Goal: Navigation & Orientation: Find specific page/section

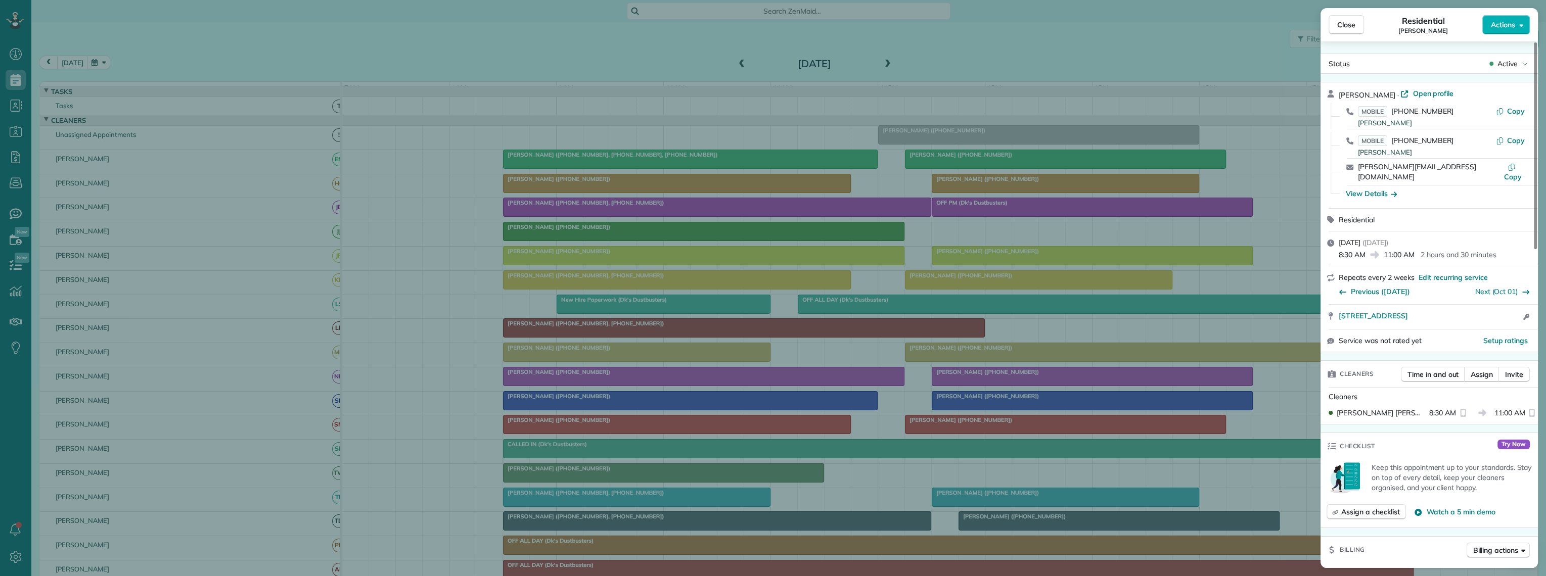
scroll to position [112, 0]
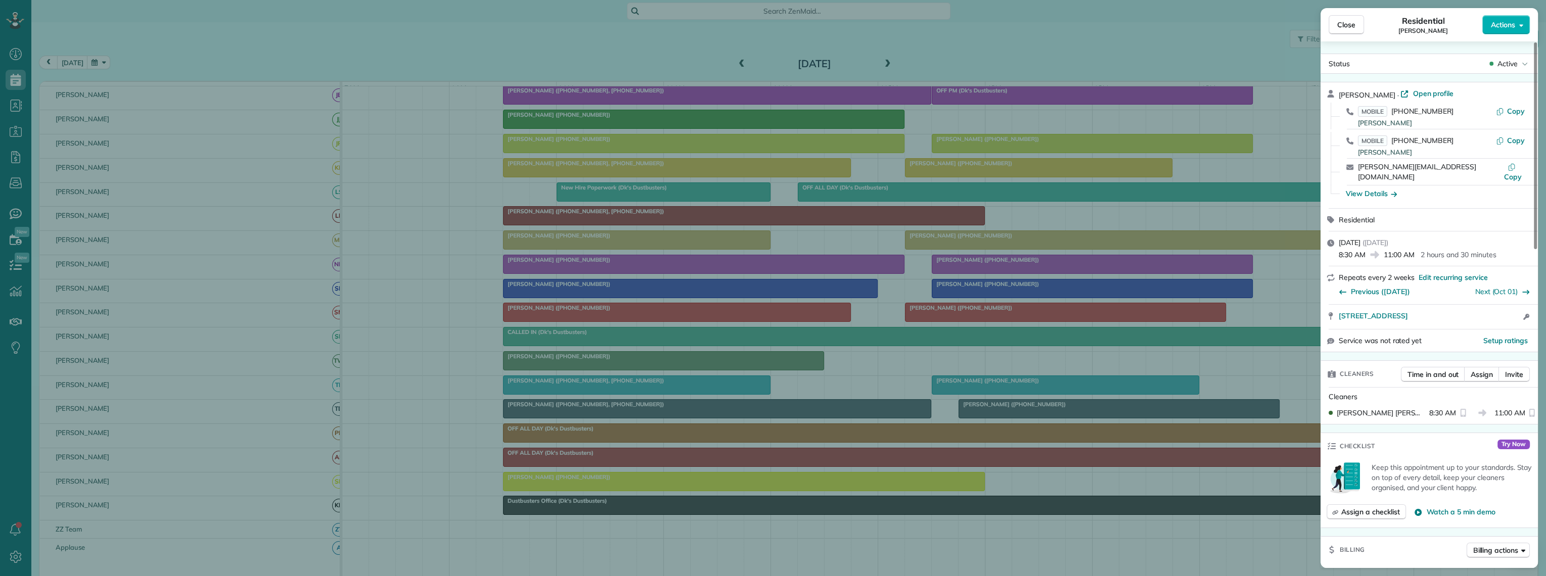
drag, startPoint x: 0, startPoint y: 0, endPoint x: 981, endPoint y: 55, distance: 982.5
click at [981, 55] on div "Close Residential [PERSON_NAME] Actions Status Active [PERSON_NAME] · Open prof…" at bounding box center [773, 288] width 1546 height 576
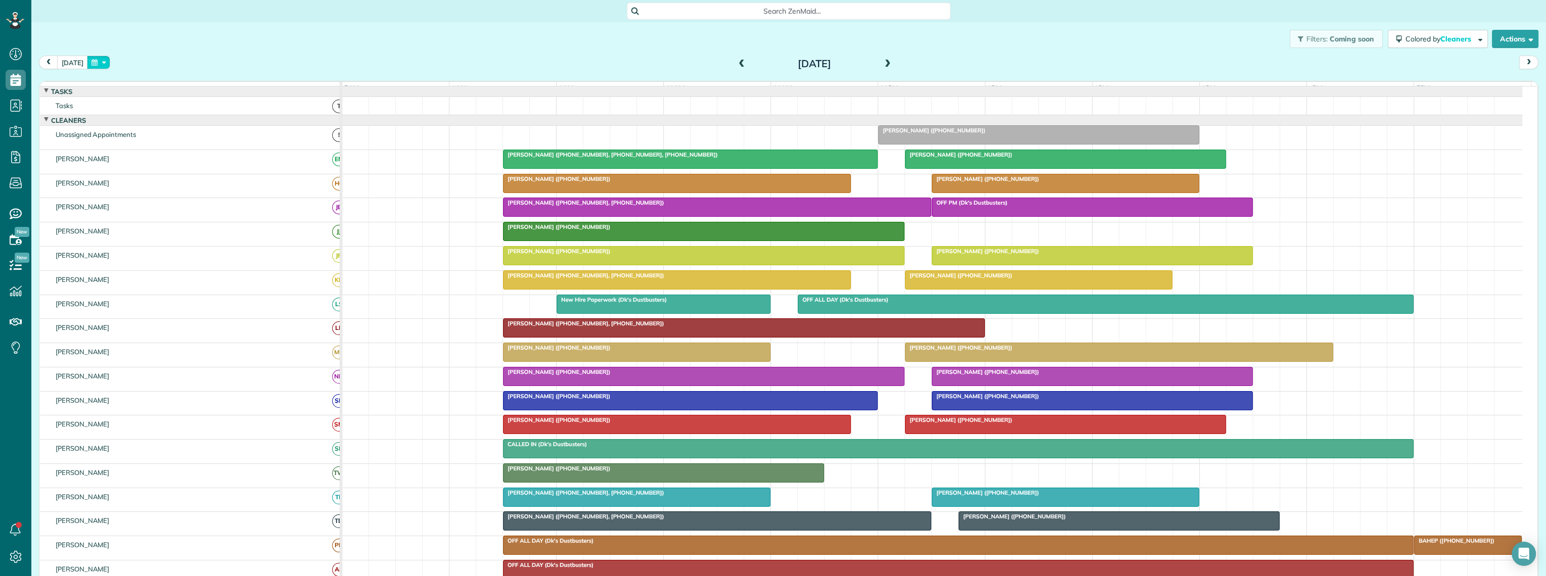
click at [91, 66] on button "button" at bounding box center [98, 63] width 23 height 14
click at [217, 70] on link "Next" at bounding box center [218, 68] width 28 height 25
click at [136, 111] on link "6" at bounding box center [137, 114] width 16 height 16
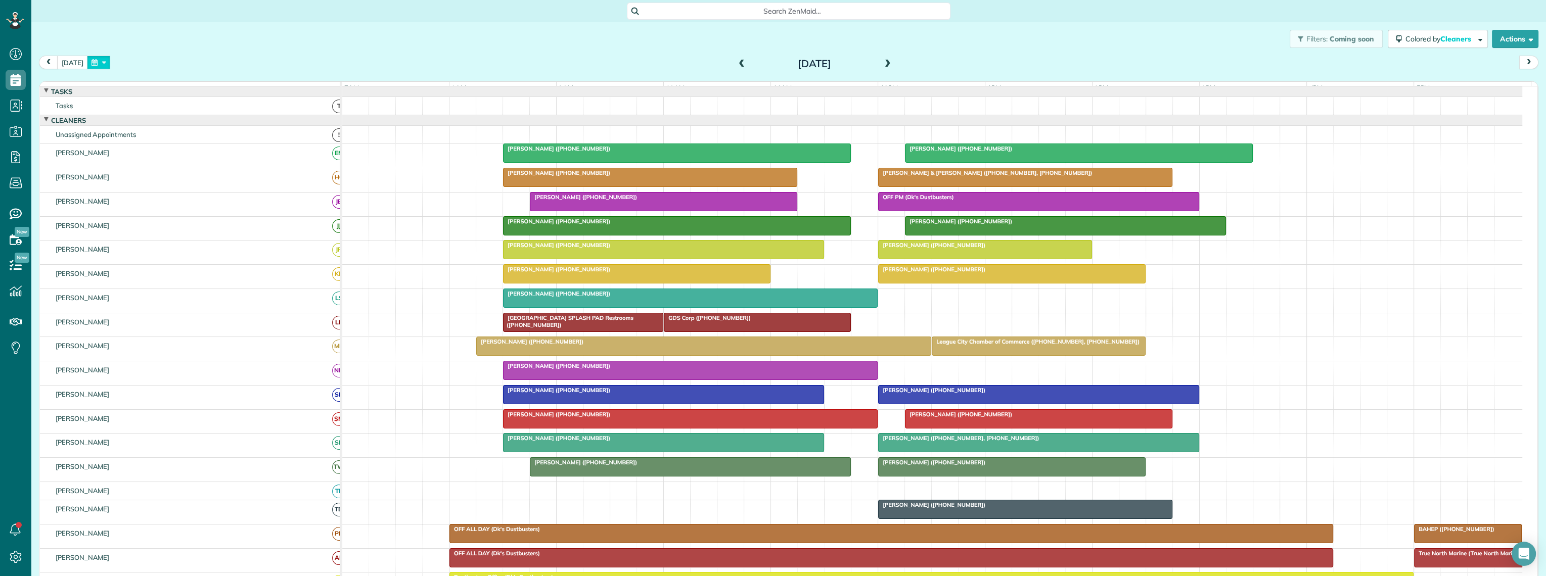
click at [92, 63] on button "button" at bounding box center [98, 63] width 23 height 14
click at [218, 68] on link "Next" at bounding box center [218, 68] width 28 height 25
click at [172, 94] on link "1" at bounding box center [169, 97] width 16 height 16
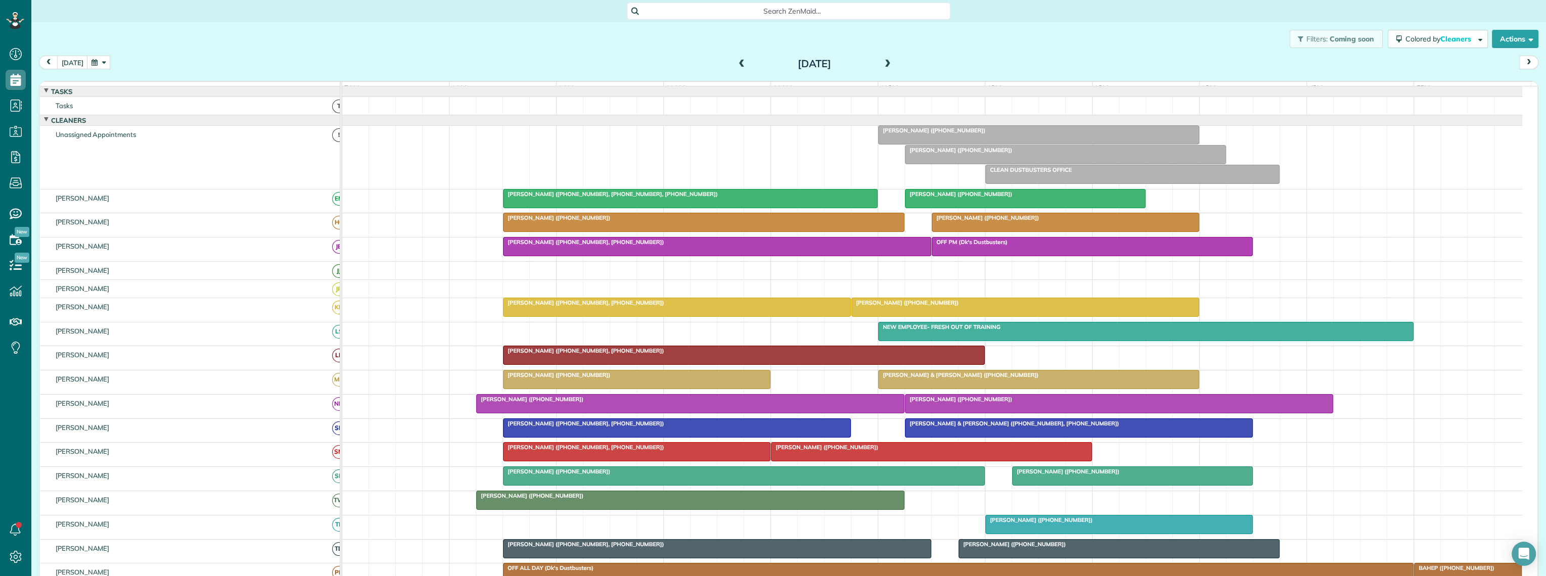
click at [91, 64] on button "button" at bounding box center [98, 63] width 23 height 14
click at [151, 160] on link "30" at bounding box center [153, 163] width 16 height 16
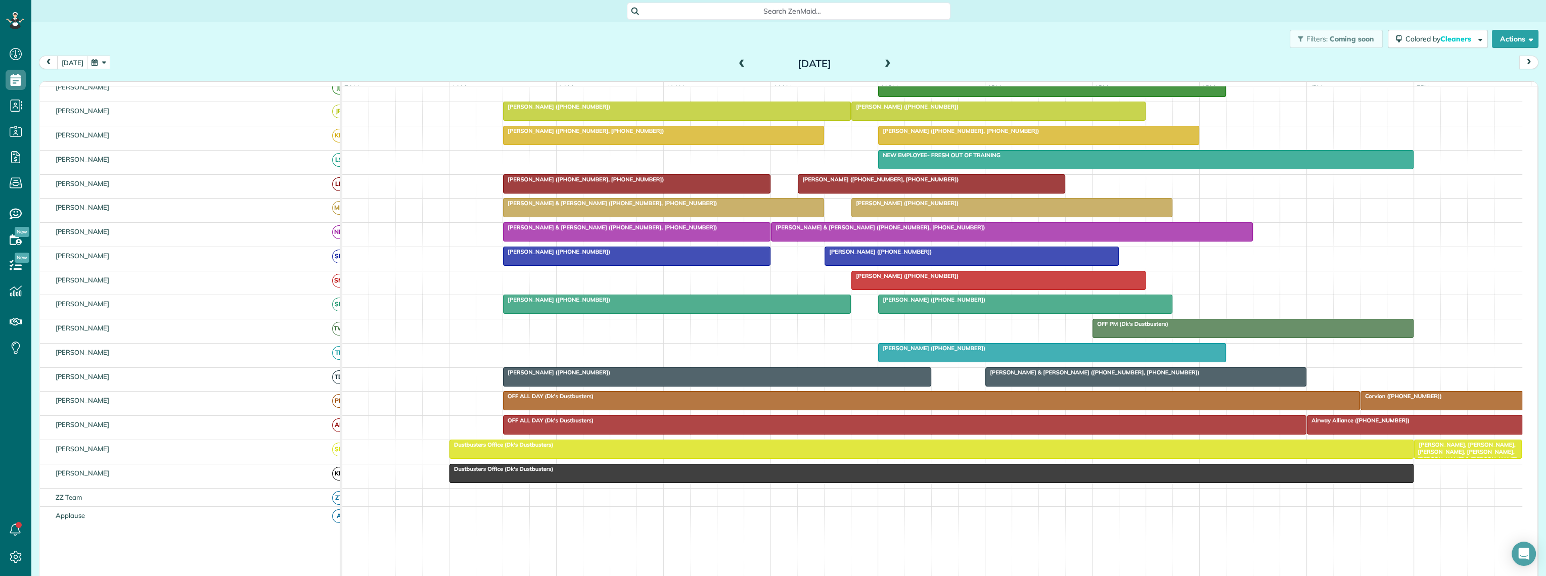
scroll to position [168, 0]
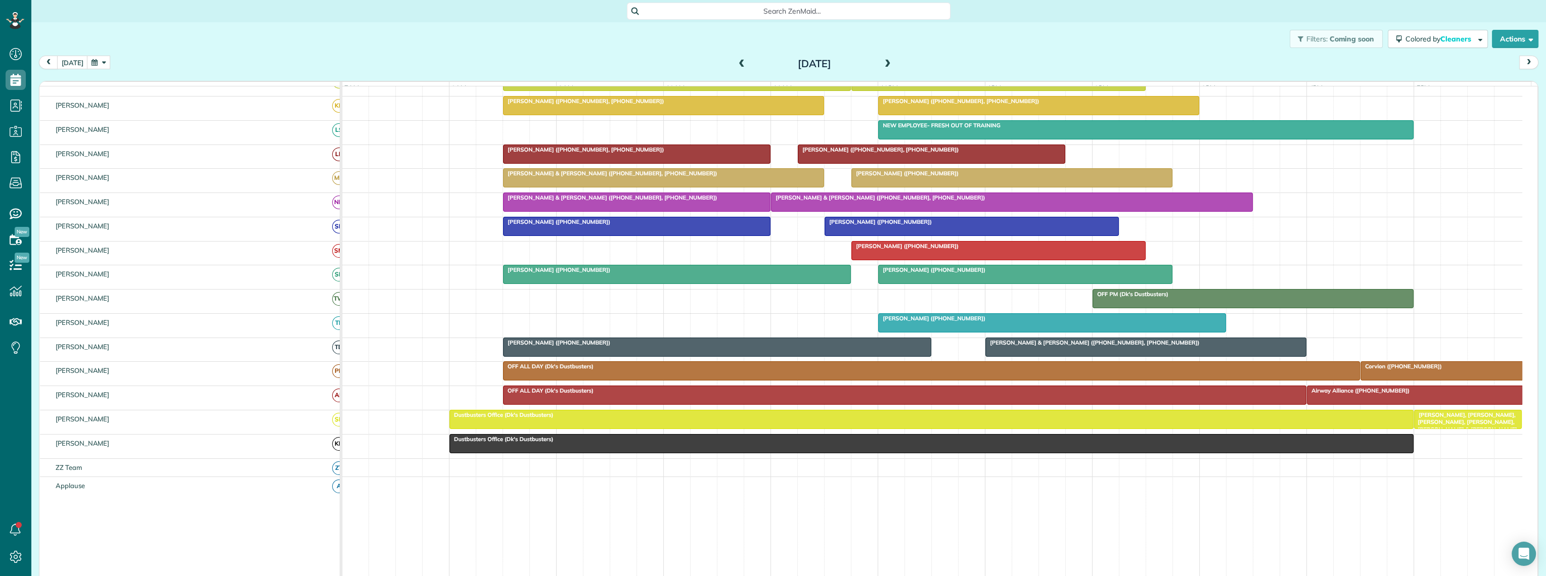
click at [882, 63] on span at bounding box center [887, 64] width 11 height 9
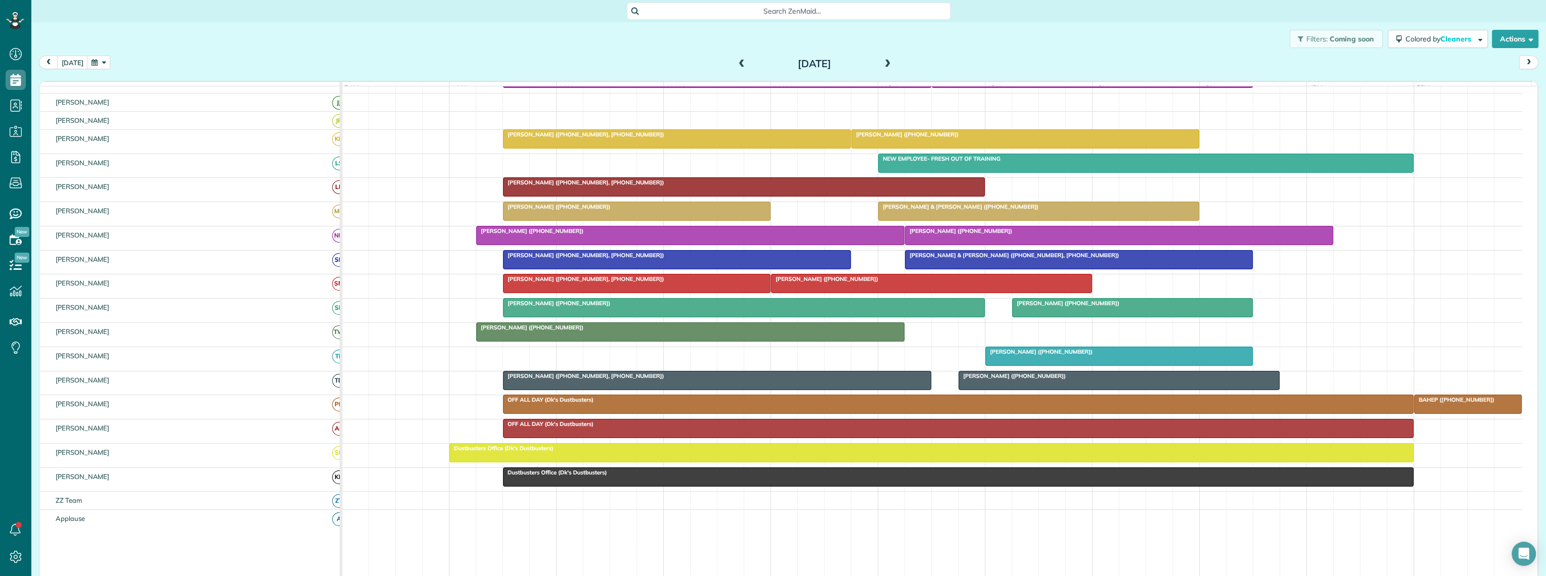
scroll to position [0, 0]
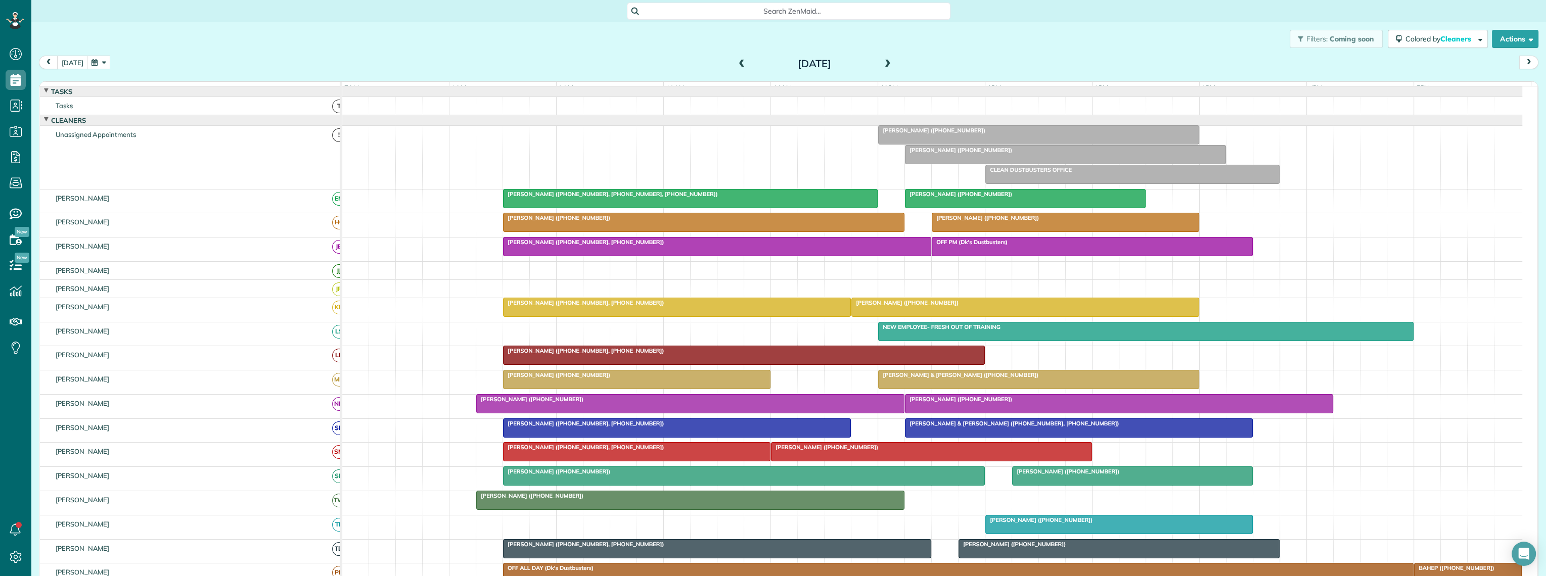
click at [882, 64] on span at bounding box center [887, 64] width 11 height 9
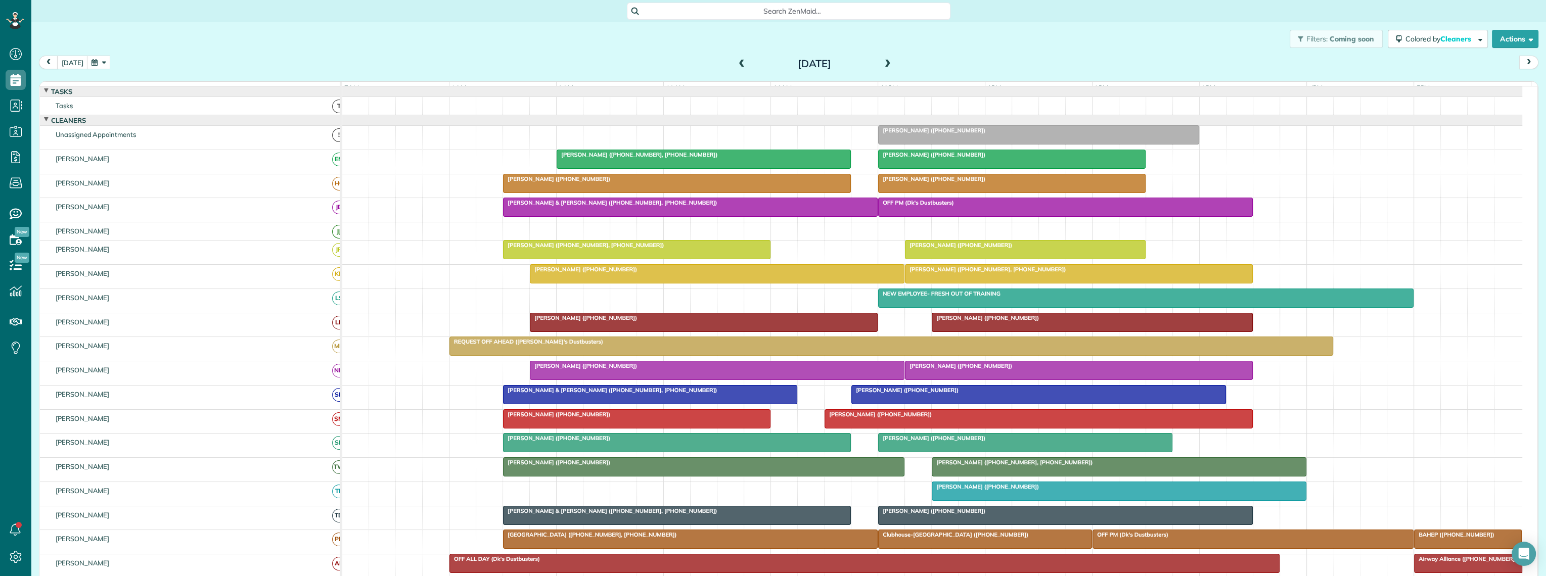
click at [882, 62] on span at bounding box center [887, 64] width 11 height 9
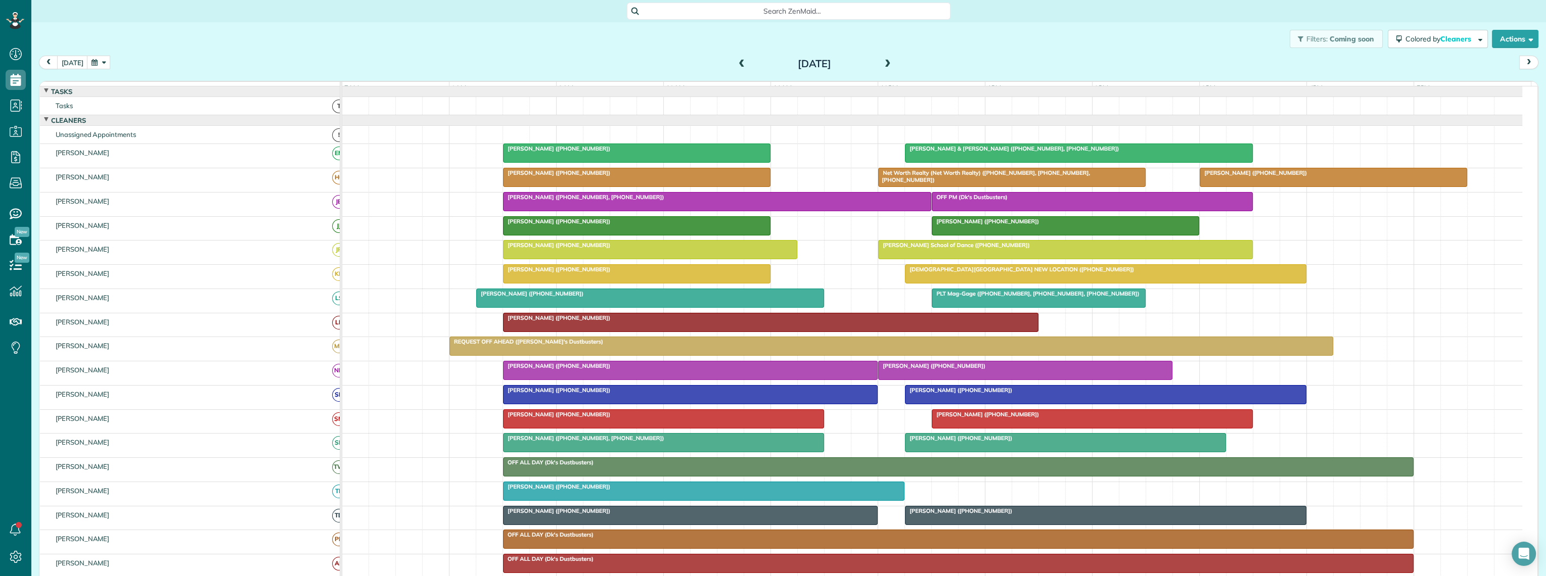
click at [736, 60] on span at bounding box center [741, 64] width 11 height 9
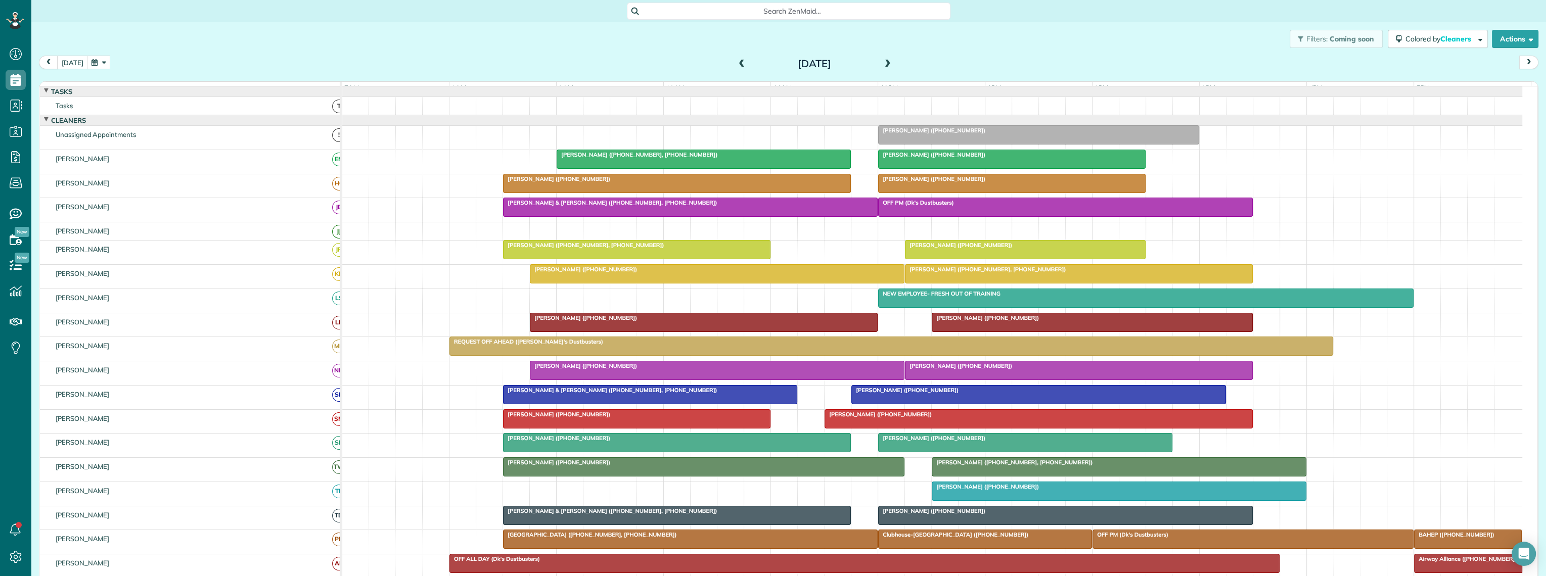
click at [736, 63] on span at bounding box center [741, 64] width 11 height 9
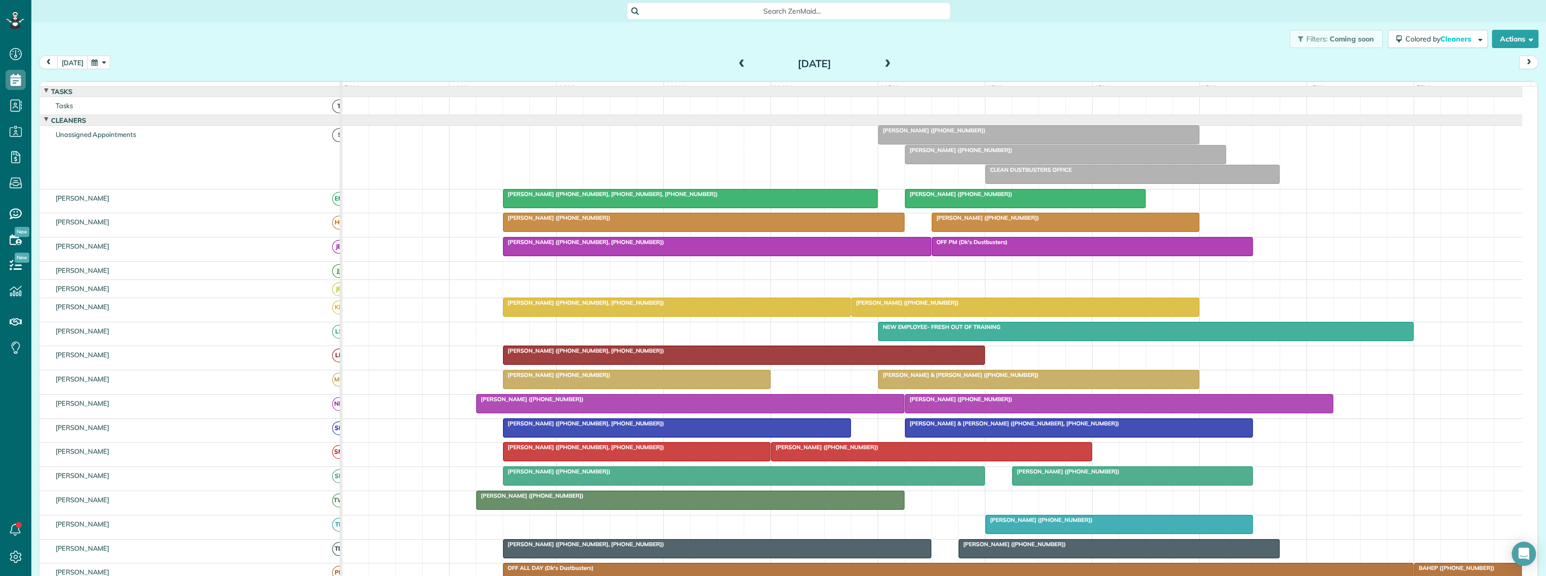
click at [882, 63] on span at bounding box center [887, 64] width 11 height 9
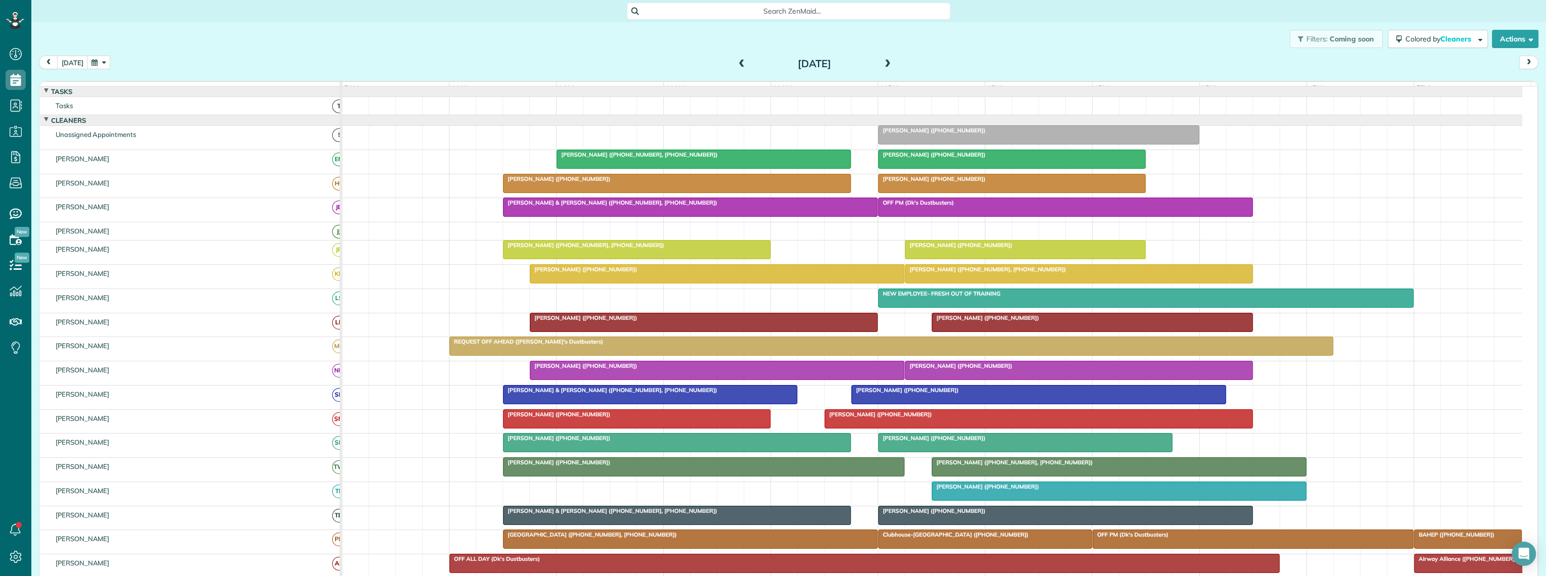
click at [884, 63] on span at bounding box center [887, 64] width 11 height 9
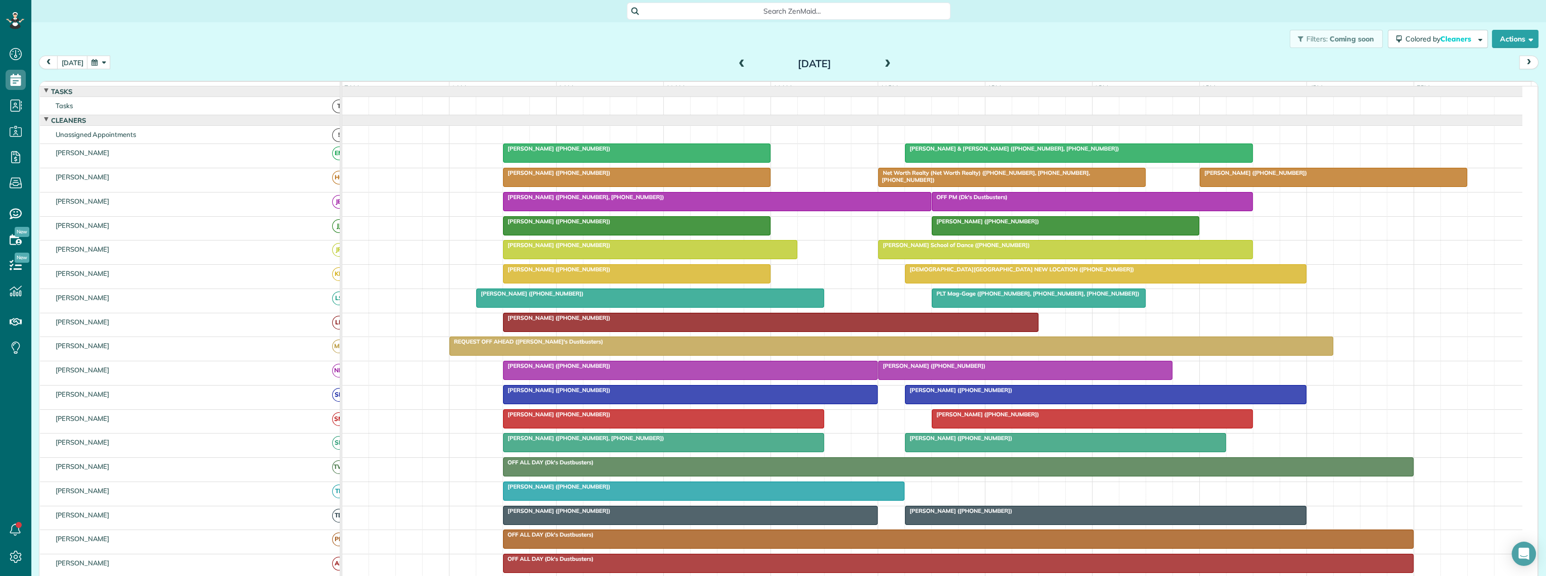
click at [94, 62] on button "button" at bounding box center [98, 63] width 23 height 14
click at [218, 66] on link "Next" at bounding box center [218, 68] width 28 height 25
click at [136, 110] on link "6" at bounding box center [137, 114] width 16 height 16
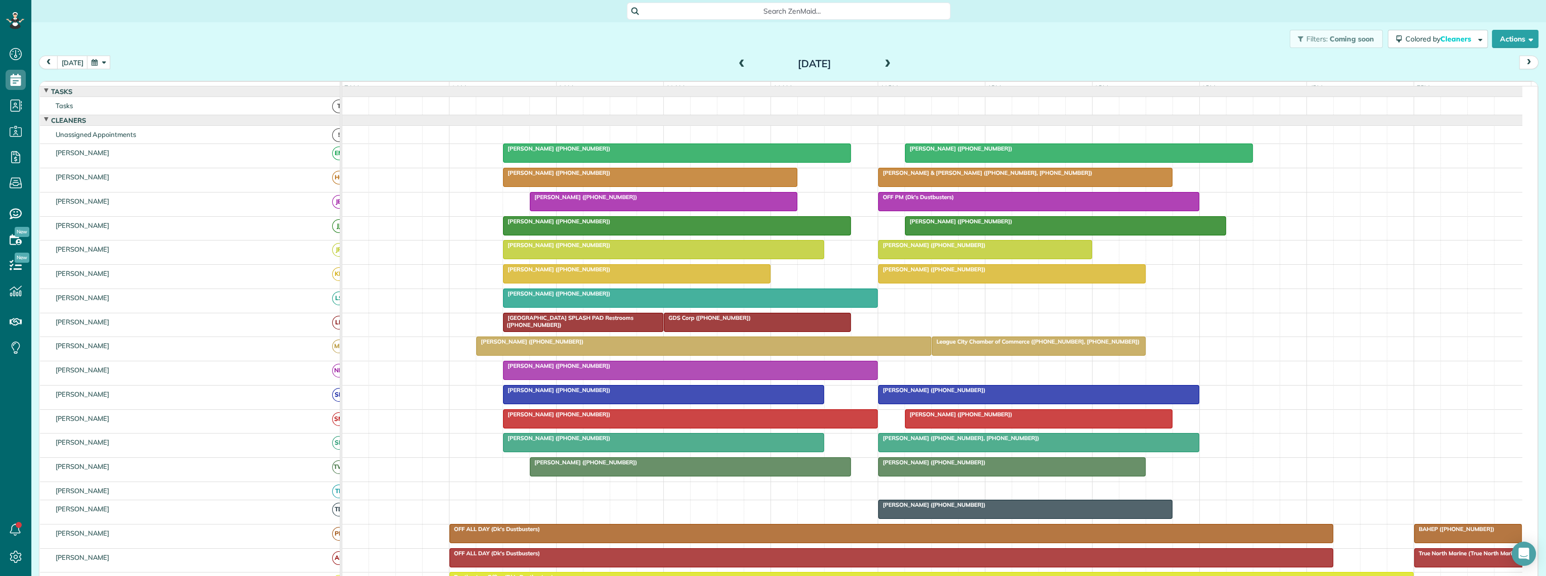
click at [736, 65] on span at bounding box center [741, 64] width 11 height 9
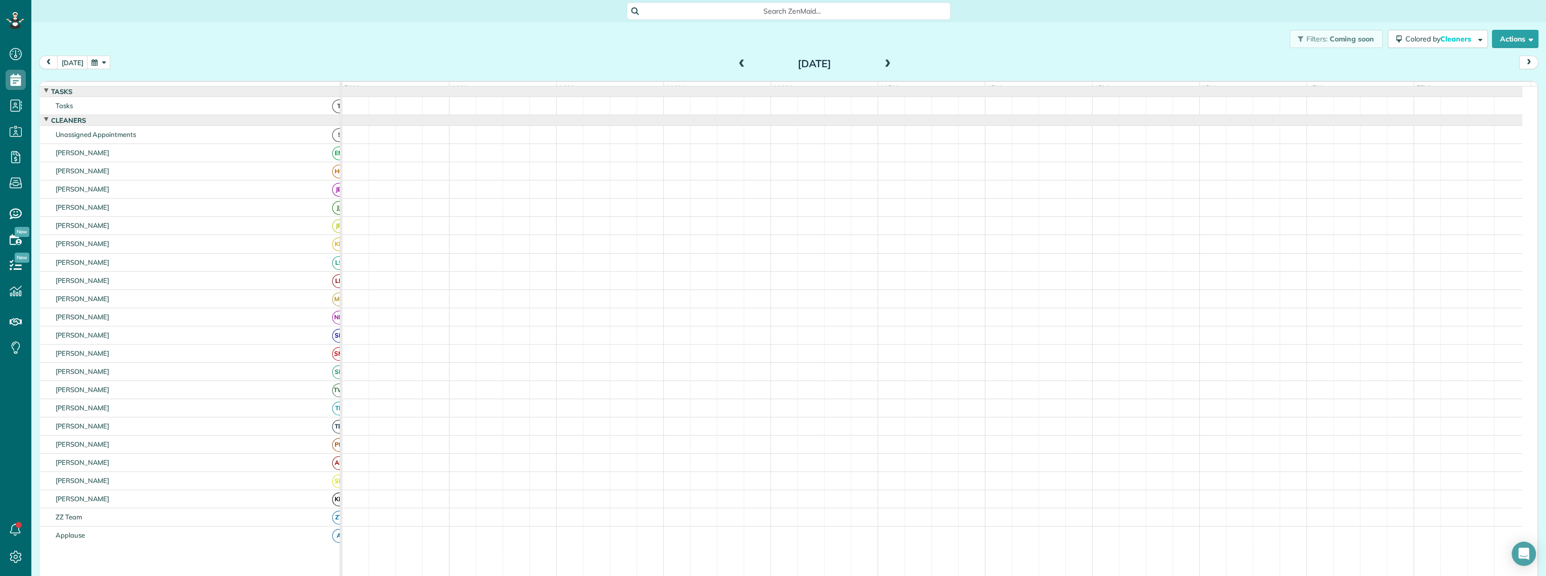
click at [736, 65] on span at bounding box center [741, 64] width 11 height 9
click at [736, 61] on span at bounding box center [741, 64] width 11 height 9
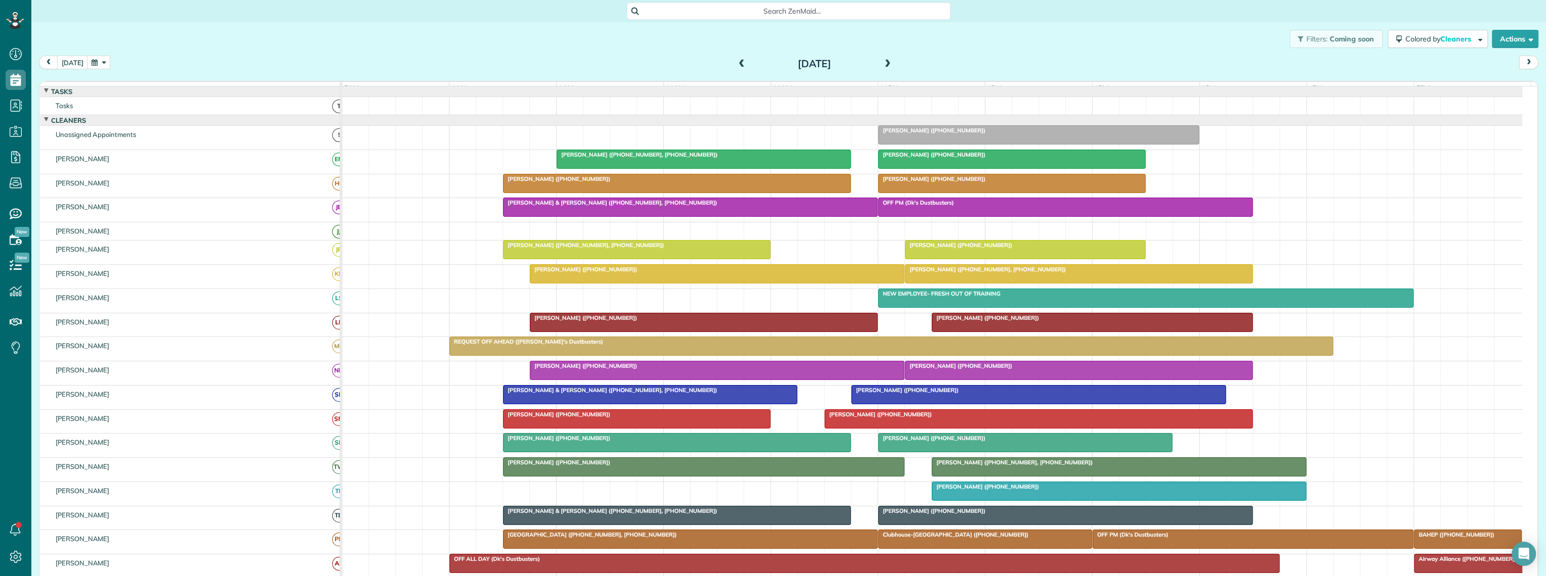
scroll to position [112, 0]
click at [736, 63] on span at bounding box center [741, 64] width 11 height 9
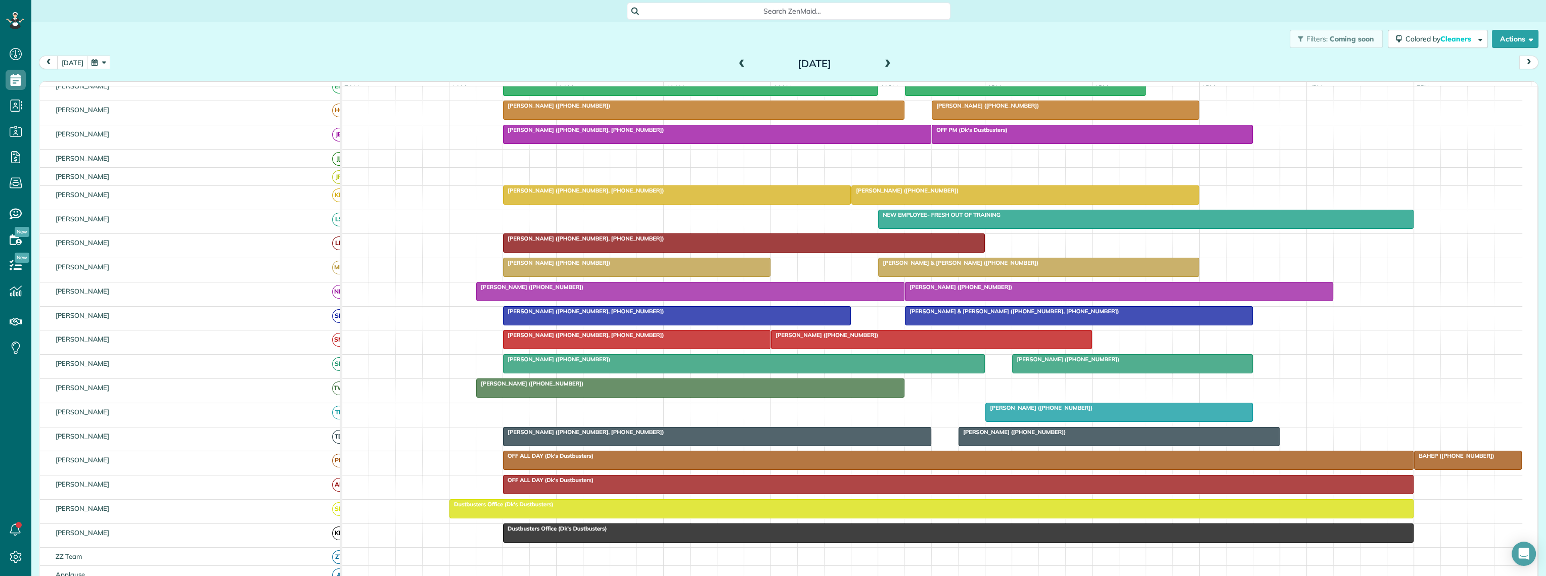
scroll to position [0, 0]
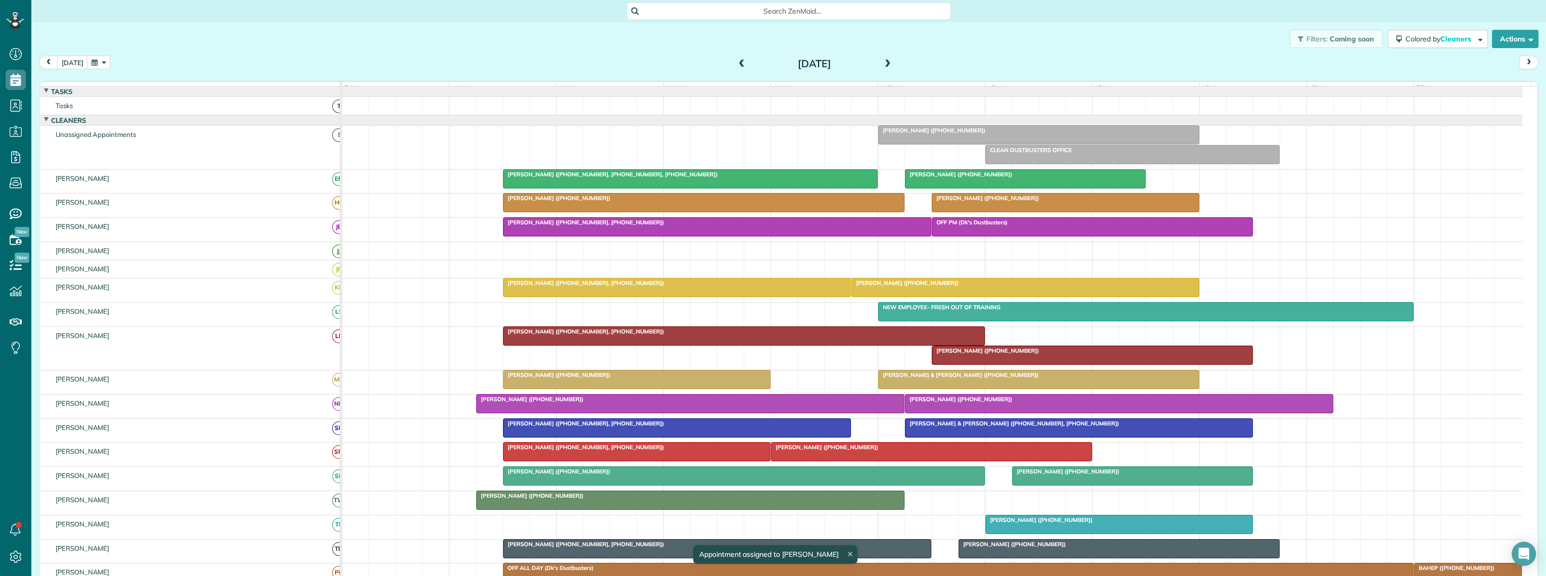
drag, startPoint x: 993, startPoint y: 357, endPoint x: 1039, endPoint y: 75, distance: 285.2
click at [1064, 58] on div "[DATE] [DATE]" at bounding box center [788, 65] width 1499 height 19
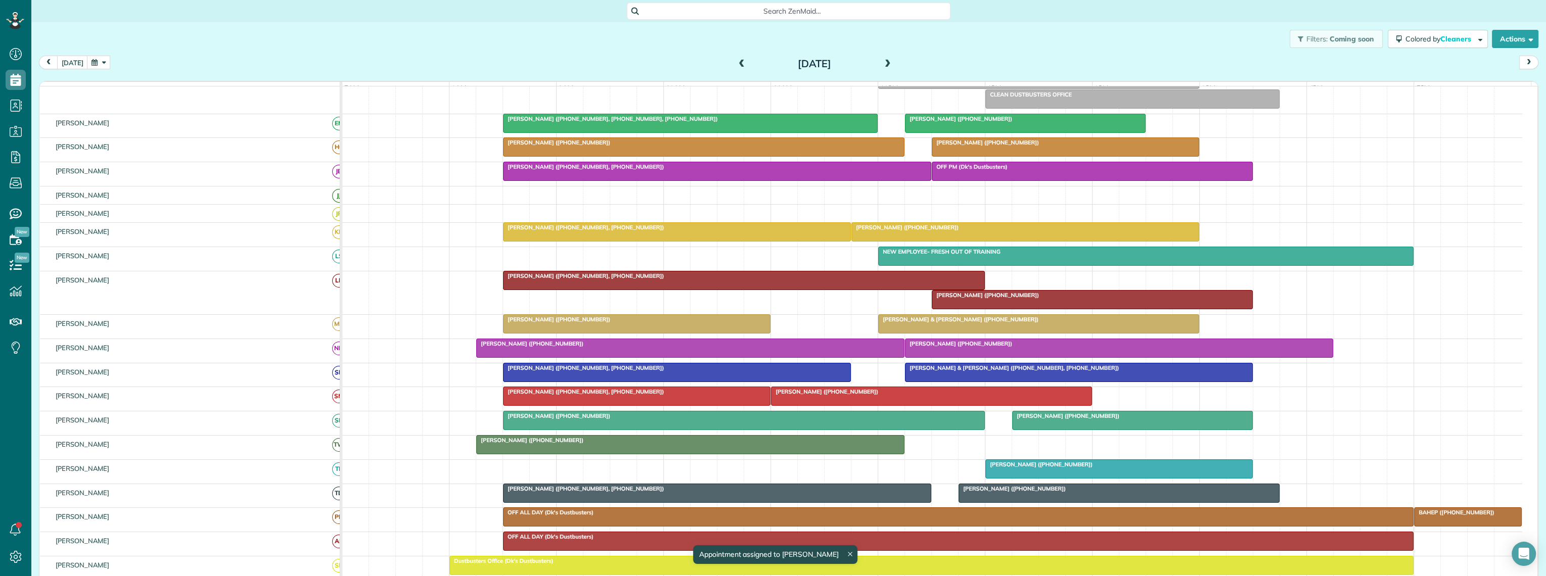
scroll to position [56, 0]
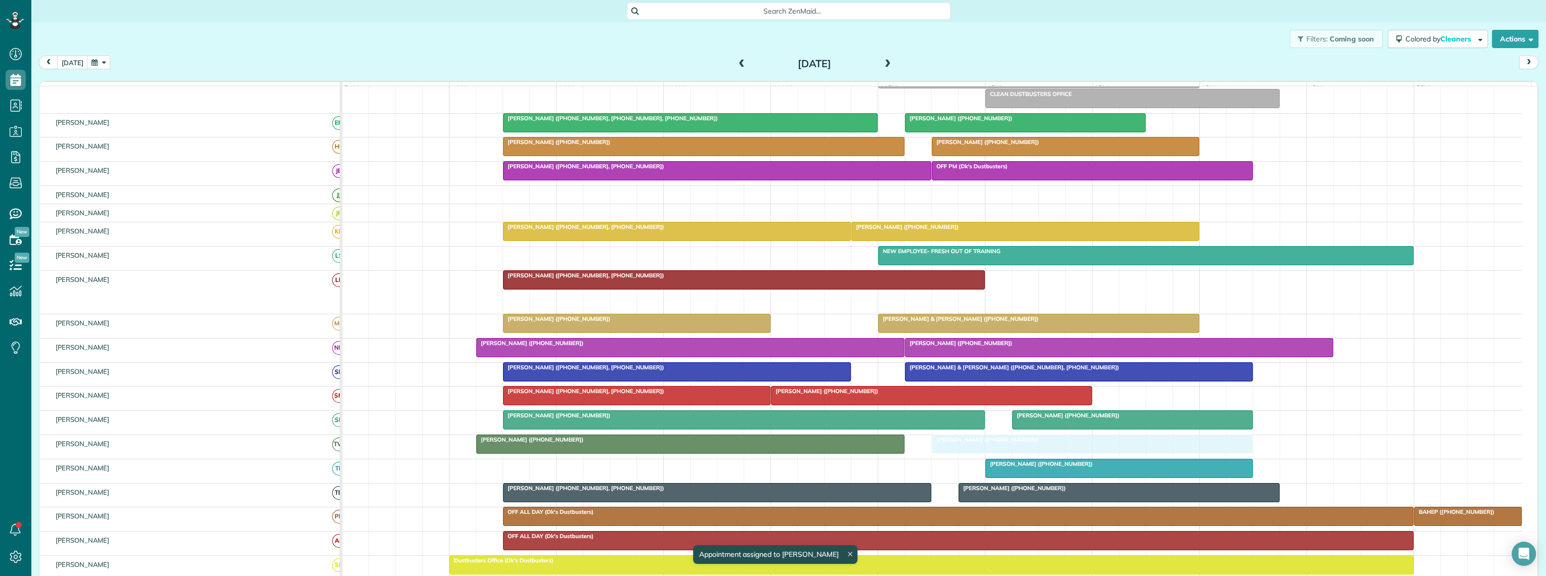
drag, startPoint x: 994, startPoint y: 308, endPoint x: 1005, endPoint y: 465, distance: 158.0
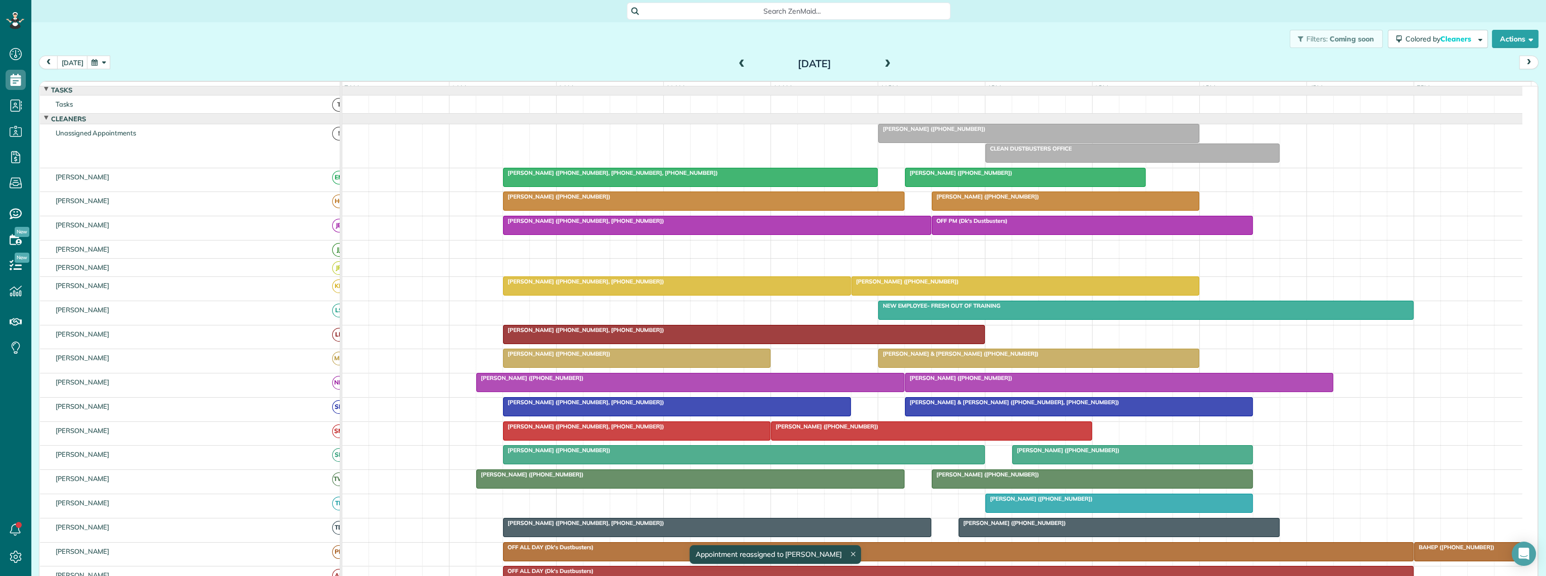
scroll to position [0, 0]
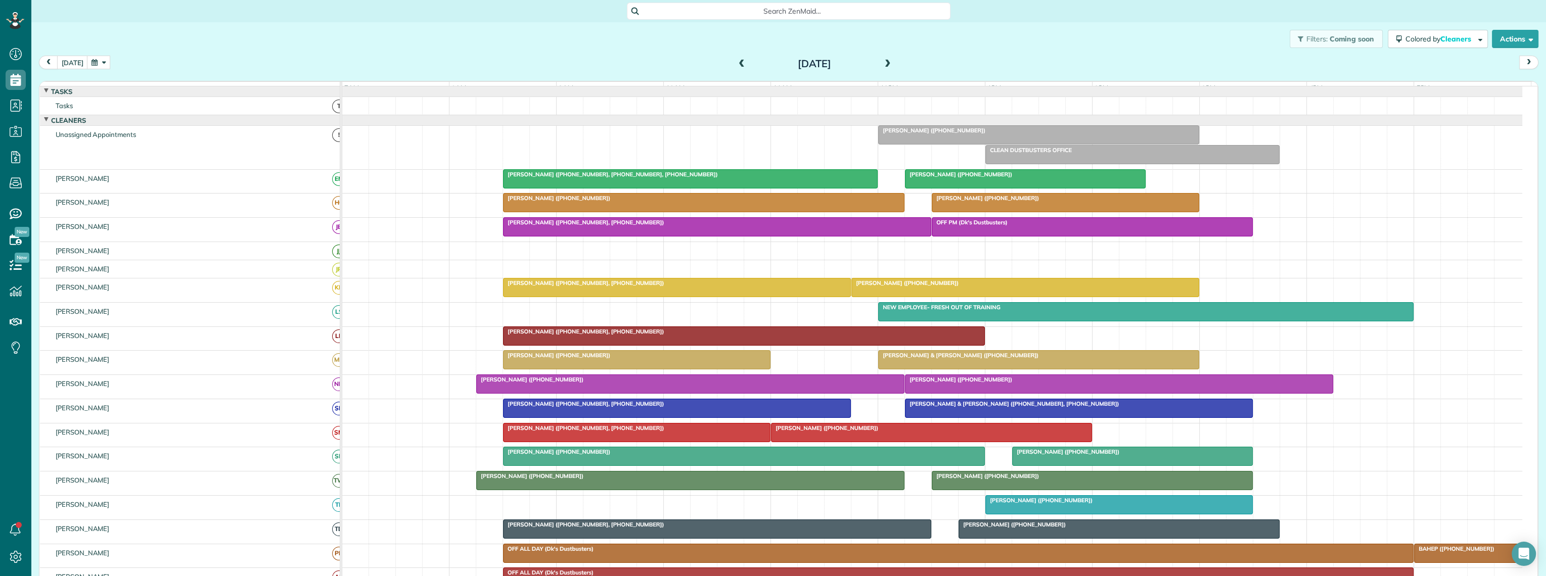
click at [882, 68] on span at bounding box center [887, 64] width 11 height 9
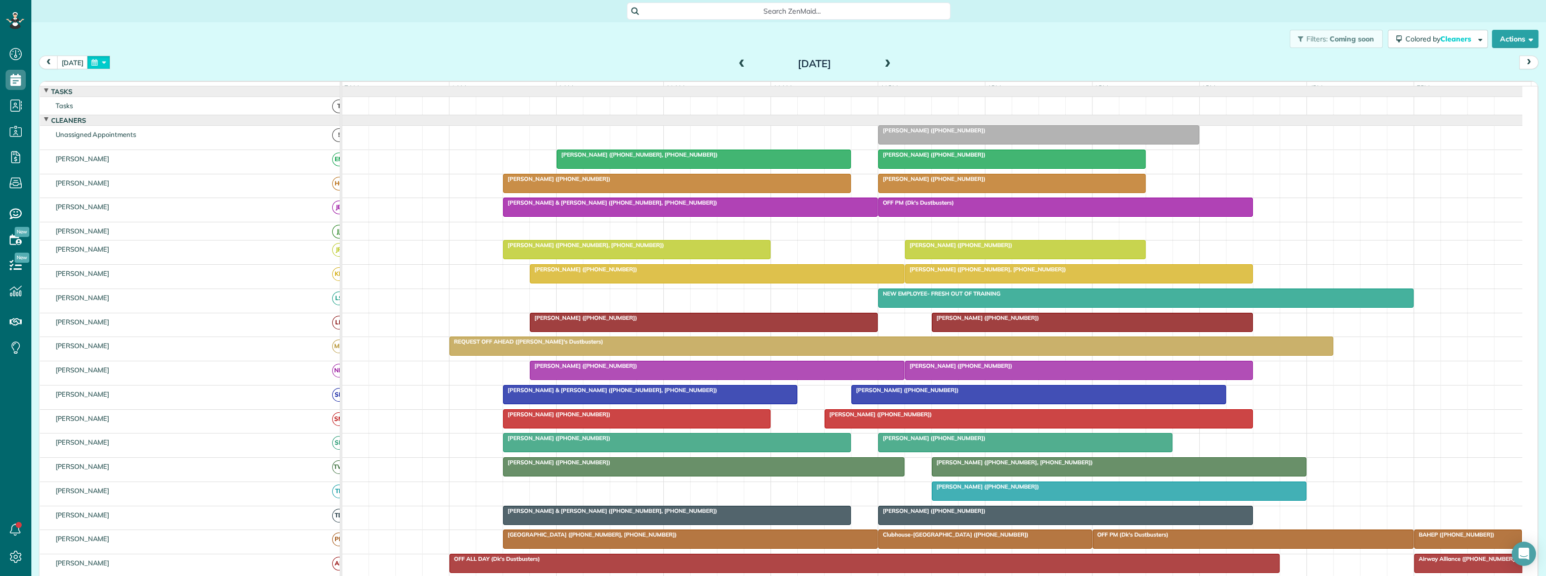
click at [89, 65] on button "button" at bounding box center [98, 63] width 23 height 14
click at [218, 67] on link "Next" at bounding box center [218, 68] width 28 height 25
click at [134, 108] on link "6" at bounding box center [137, 114] width 16 height 16
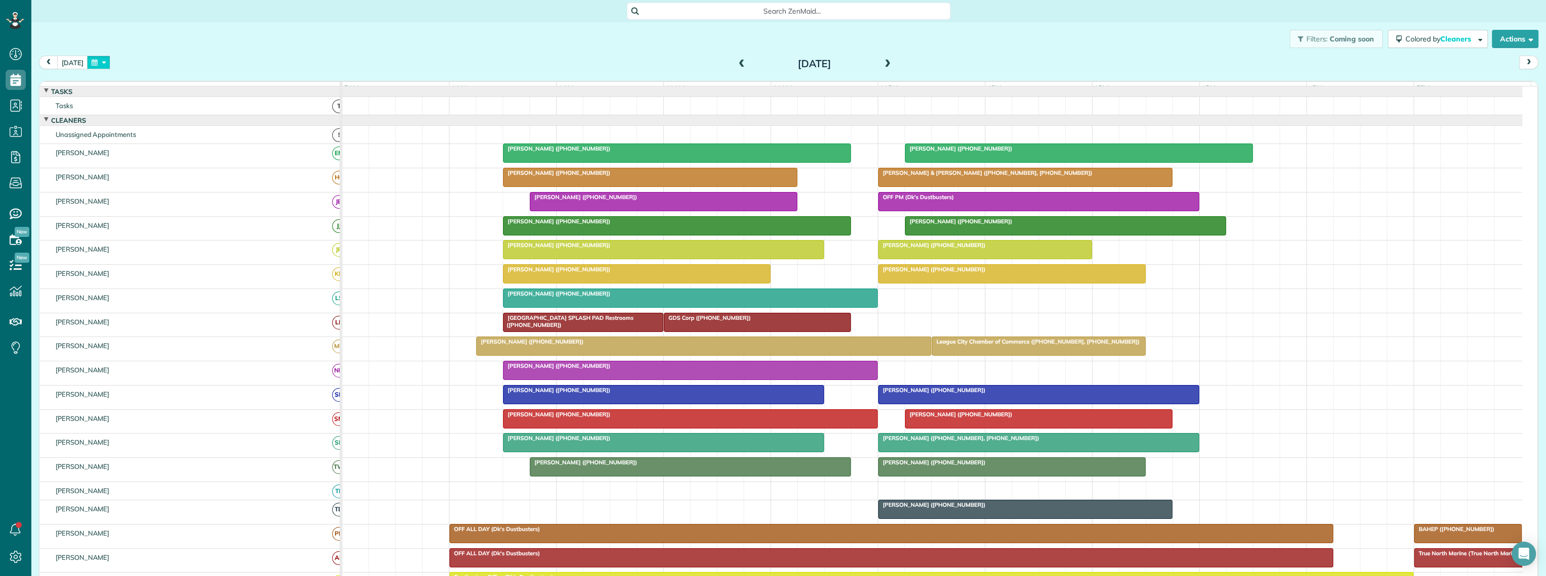
click at [93, 64] on button "button" at bounding box center [98, 63] width 23 height 14
click at [217, 69] on link "Next" at bounding box center [218, 68] width 28 height 25
click at [170, 98] on link "1" at bounding box center [169, 97] width 16 height 16
